Goal: Find specific page/section: Find specific page/section

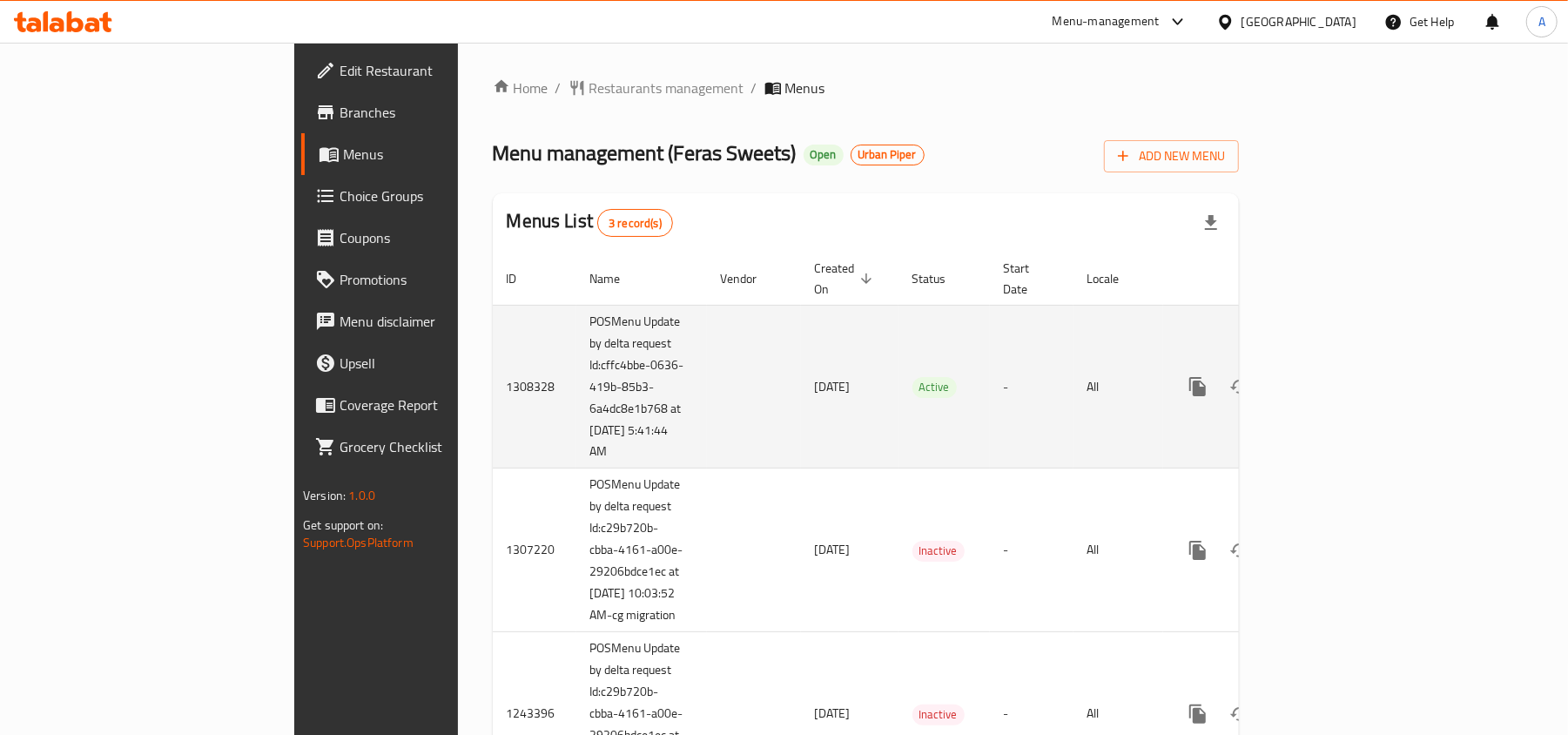
drag, startPoint x: 459, startPoint y: 435, endPoint x: 384, endPoint y: 349, distance: 114.1
click at [577, 349] on td "POSMenu Update by delta request Id:cffc4bbe-0636-419b-85b3-6a4dc8e1b768 at [DAT…" at bounding box center [642, 386] width 131 height 164
copy td "Id:cffc4bbe-0636-419b-85b3-6a4dc8e1b768 at [DATE] 5:41:44 AM"
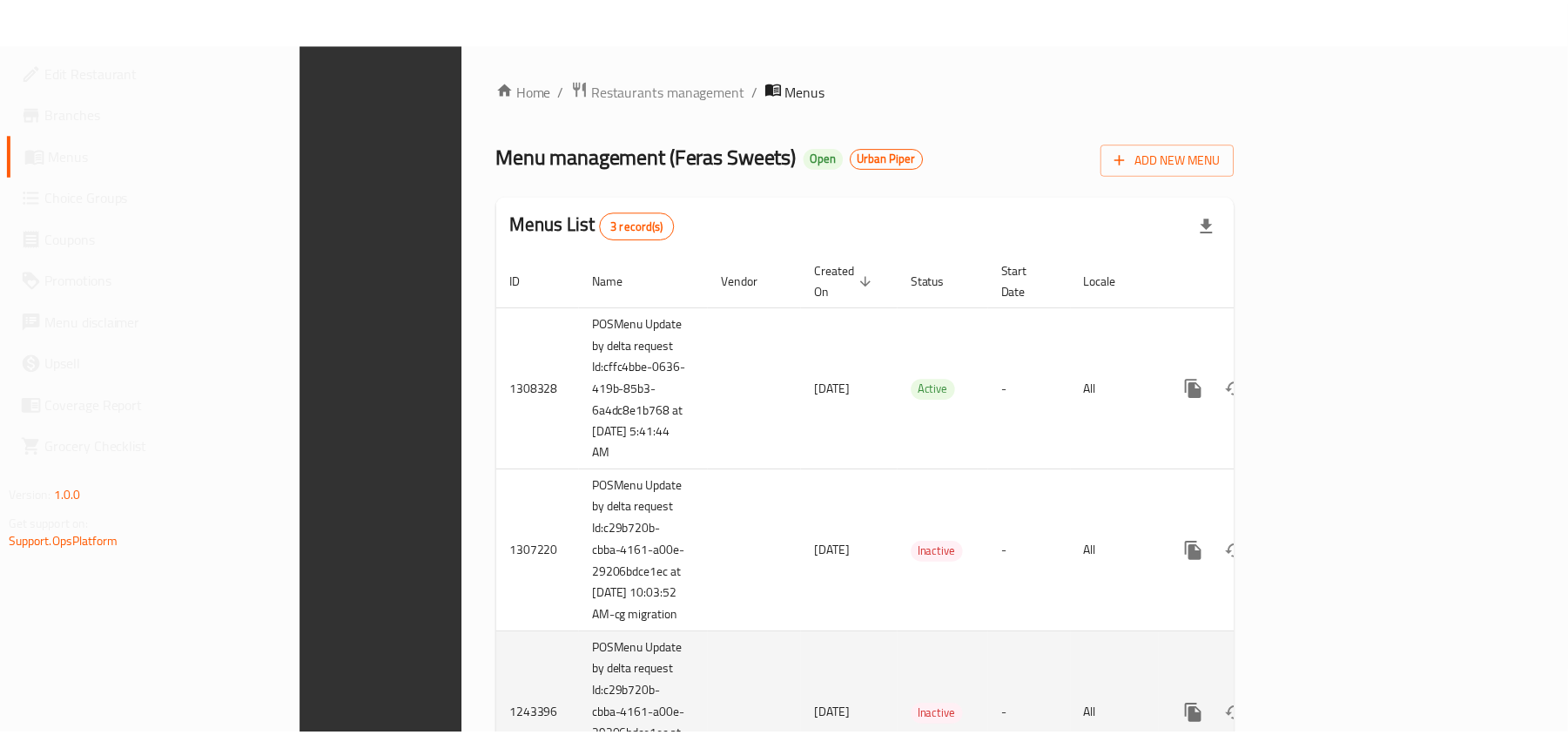
scroll to position [116, 0]
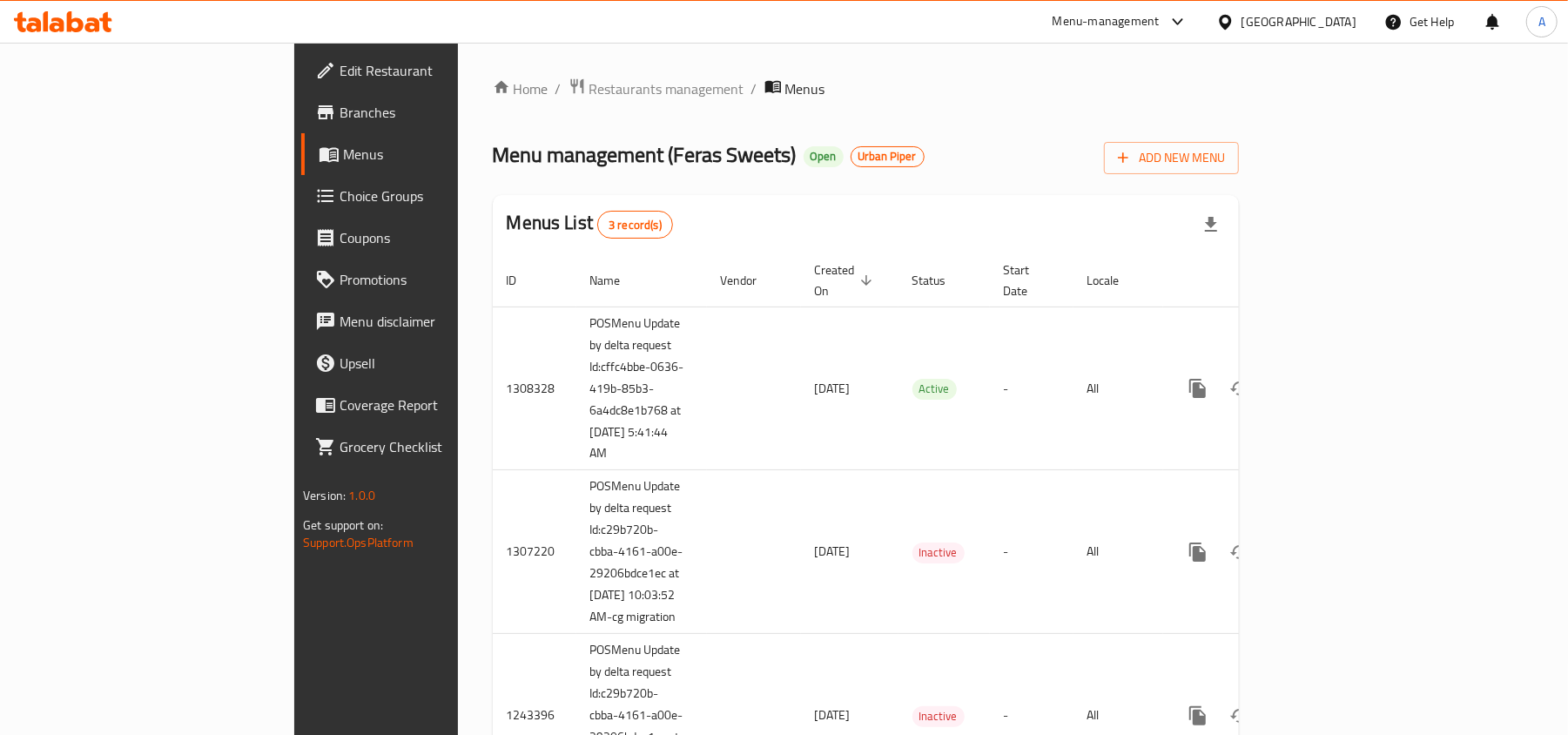
click at [340, 106] on span "Branches" at bounding box center [441, 112] width 203 height 21
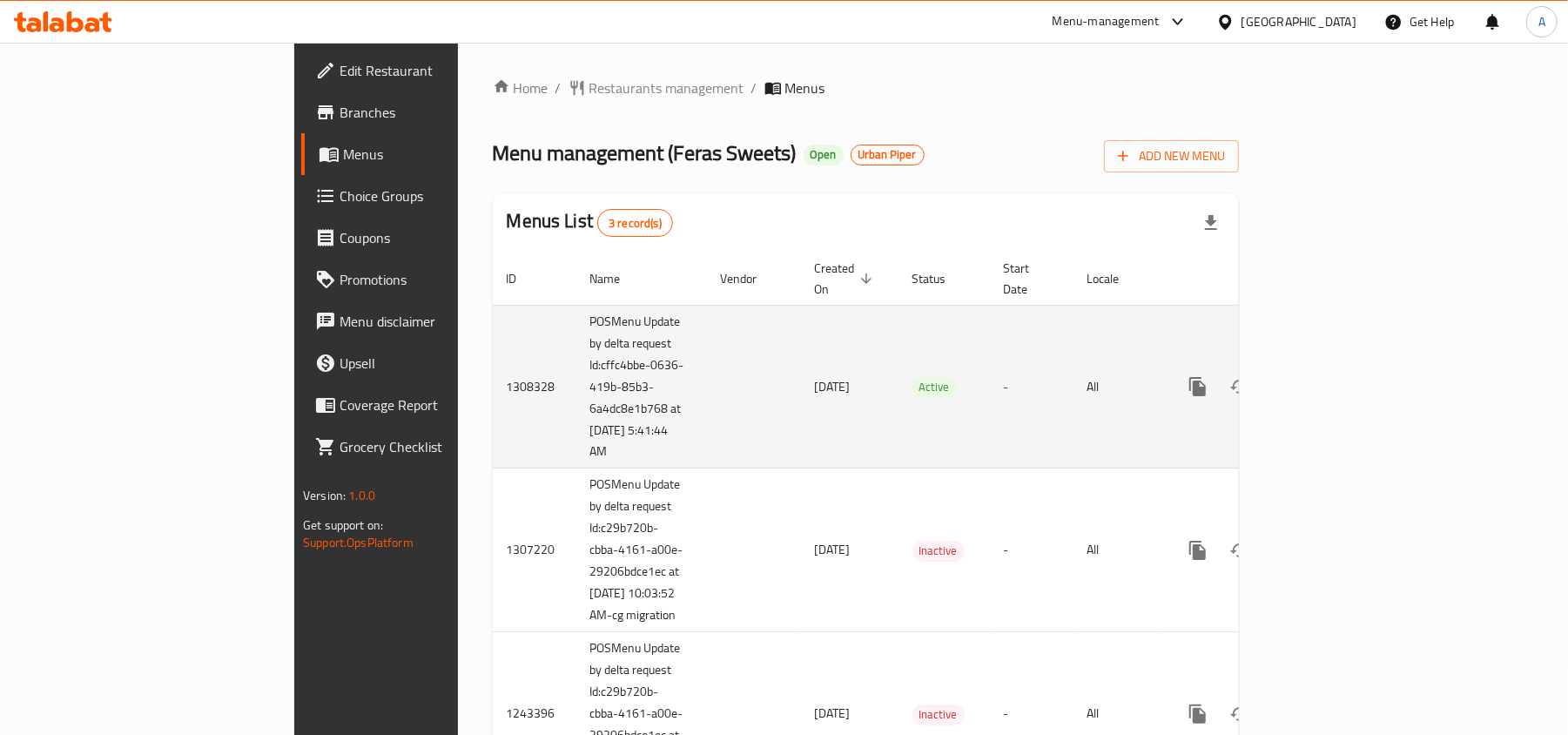
drag, startPoint x: 474, startPoint y: 427, endPoint x: 381, endPoint y: 352, distance: 119.5
click at [577, 352] on td "POSMenu Update by delta request Id:cffc4bbe-0636-419b-85b3-6a4dc8e1b768 at [DAT…" at bounding box center [642, 386] width 131 height 164
copy td "Id:cffc4bbe-0636-419b-85b3-6a4dc8e1b768 at [DATE] 5:41:44 AM"
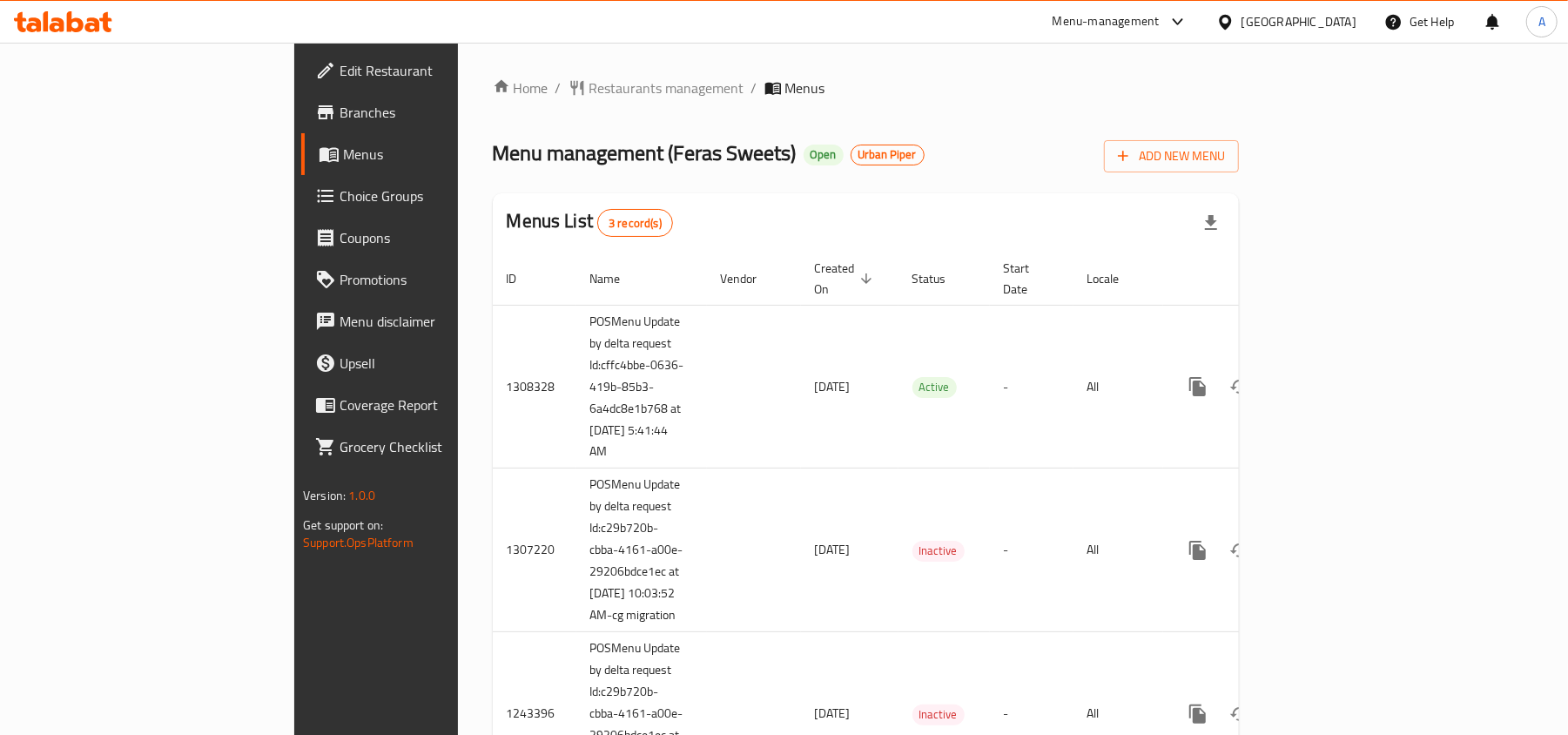
click at [864, 79] on ol "Home / Restaurants management / Menus" at bounding box center [865, 88] width 746 height 21
click at [340, 116] on span "Branches" at bounding box center [441, 112] width 203 height 21
